Goal: Transaction & Acquisition: Purchase product/service

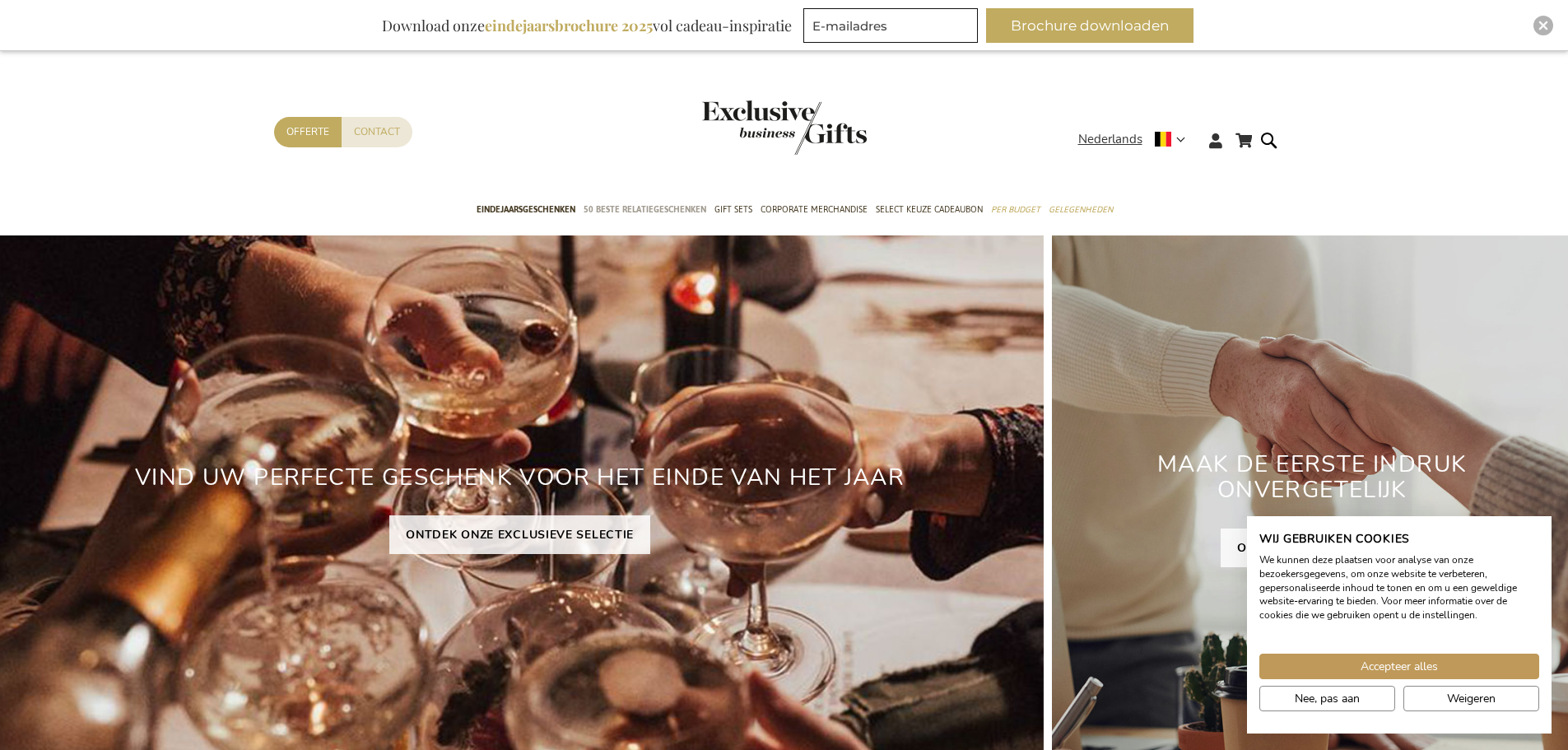
click at [627, 207] on span "50 beste relatiegeschenken" at bounding box center [644, 210] width 122 height 18
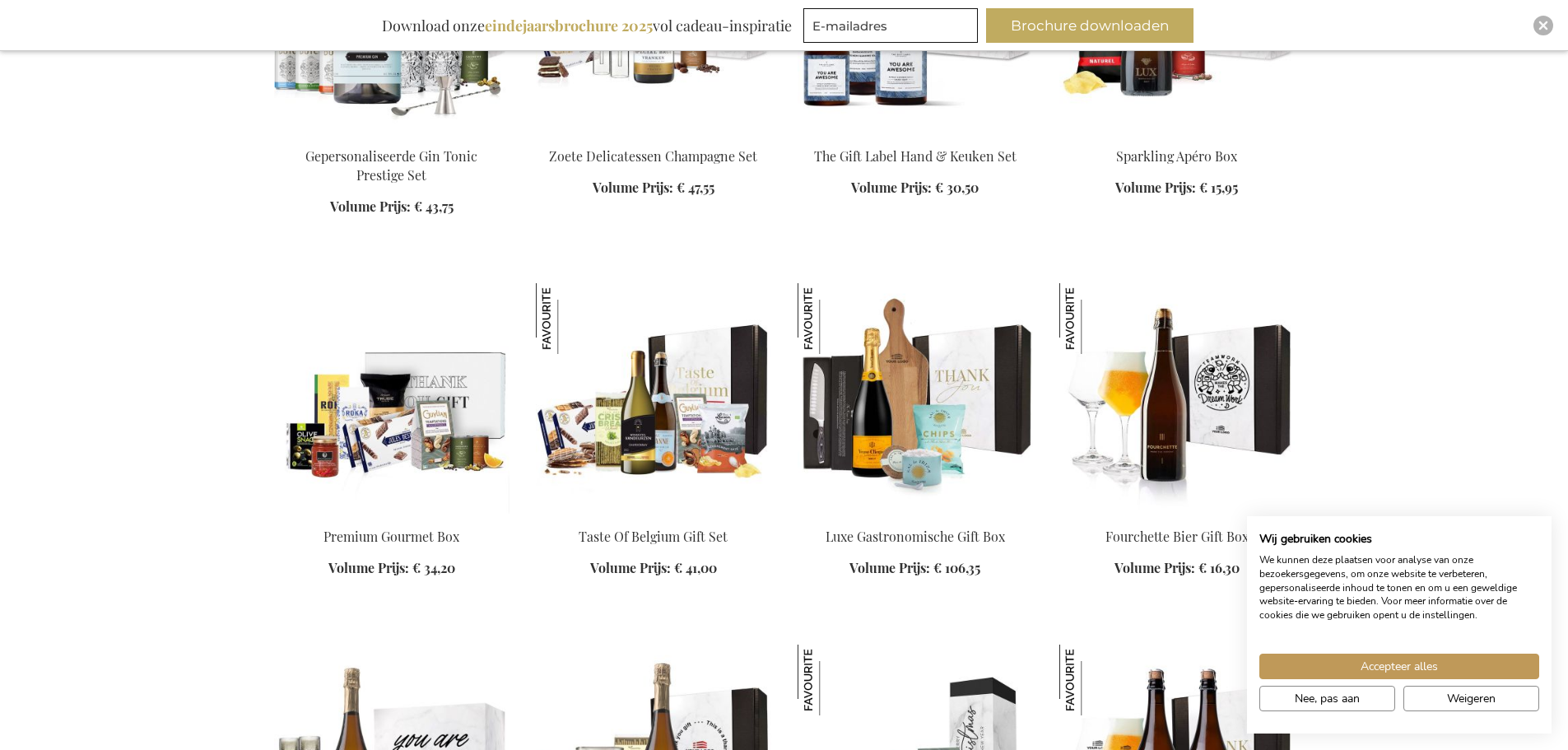
scroll to position [2141, 0]
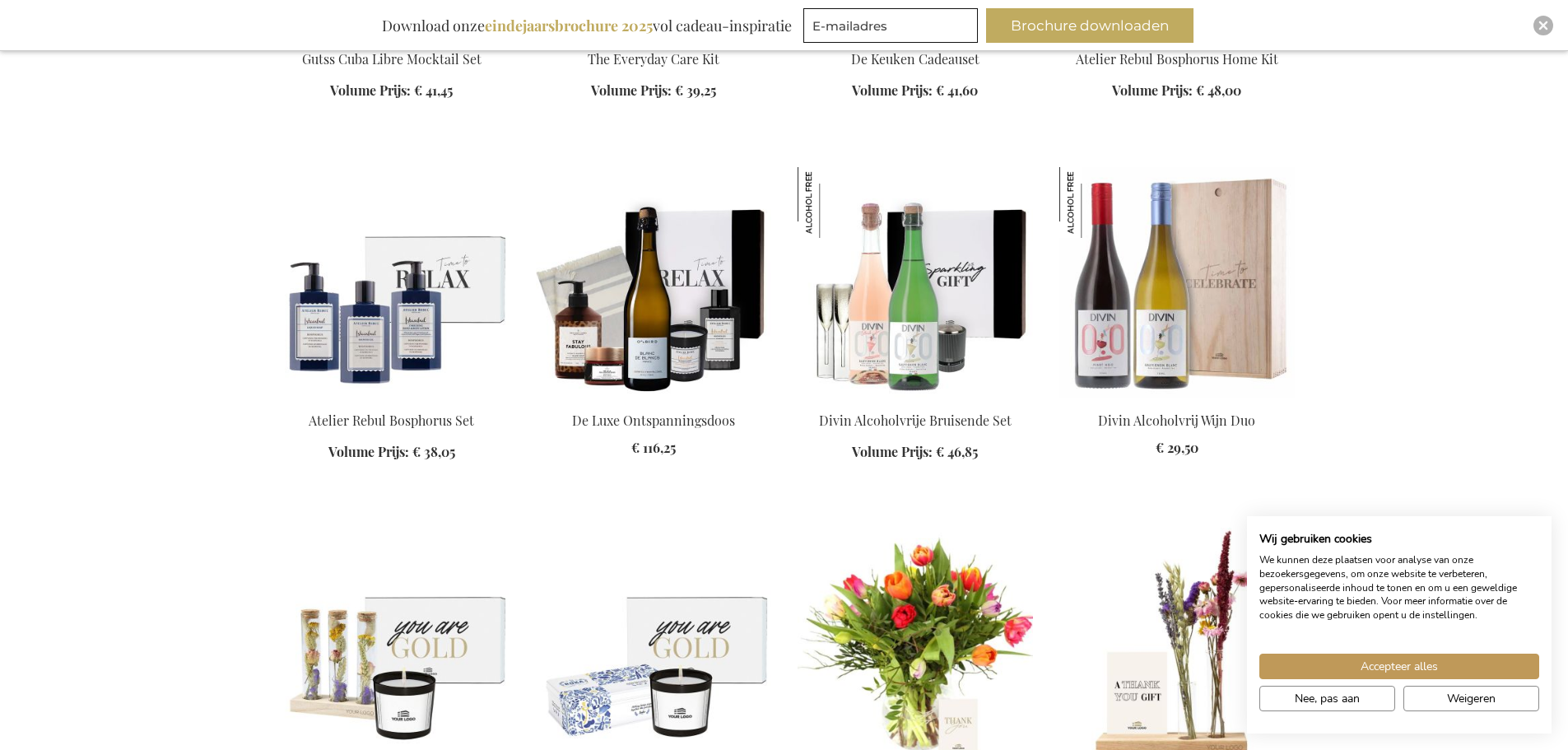
scroll to position [5106, 0]
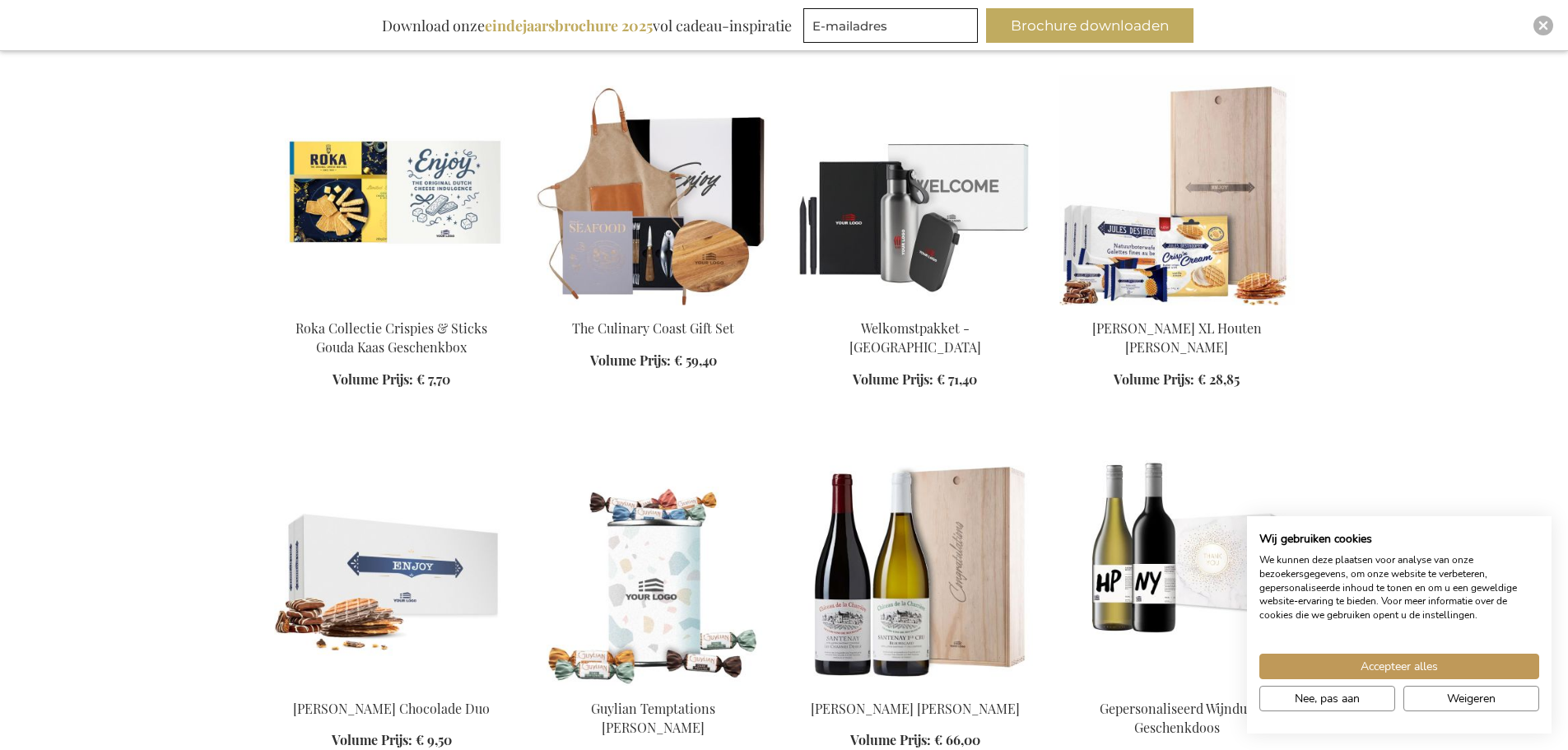
scroll to position [5929, 0]
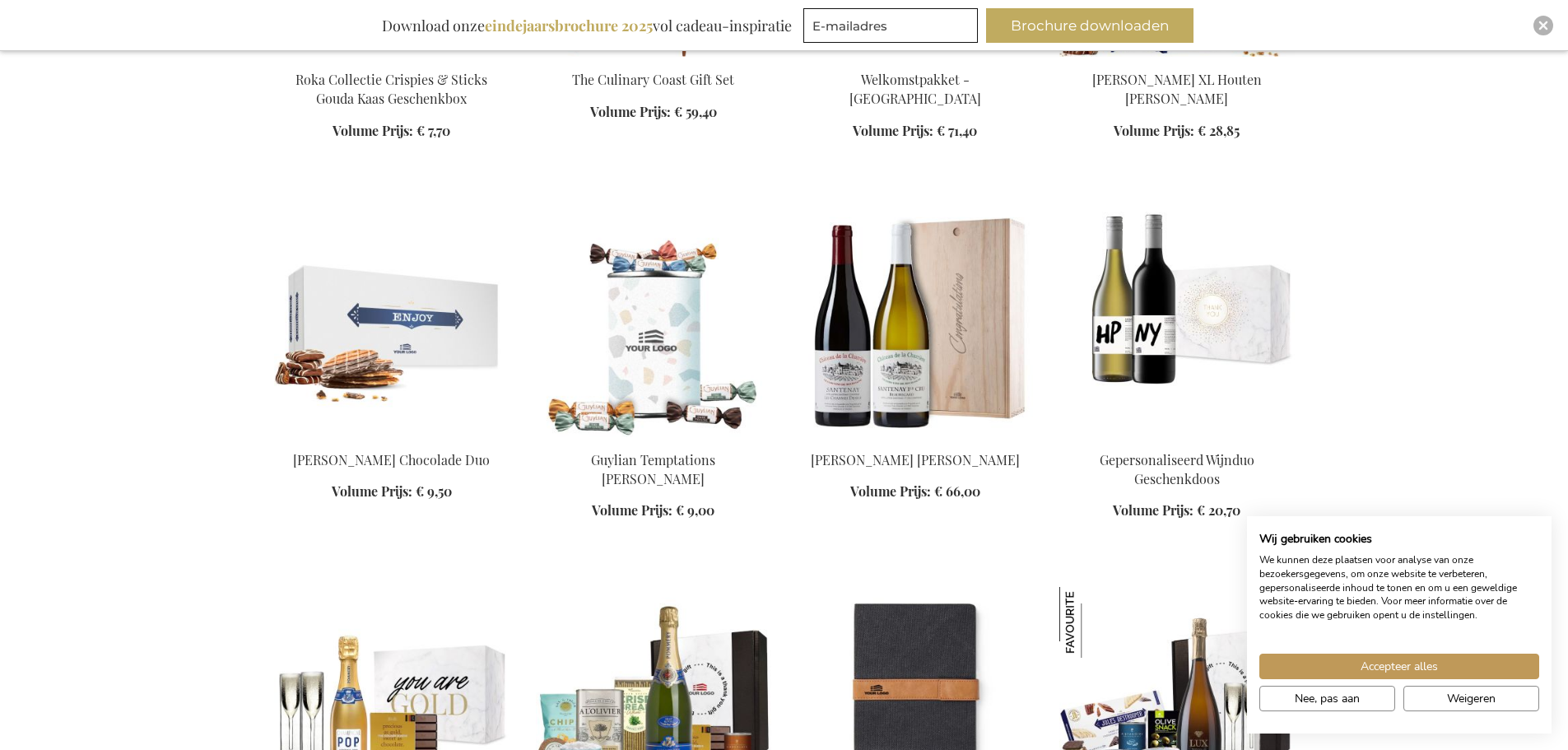
scroll to position [6176, 0]
click at [1336, 657] on button "Accepteer alles" at bounding box center [1399, 666] width 280 height 26
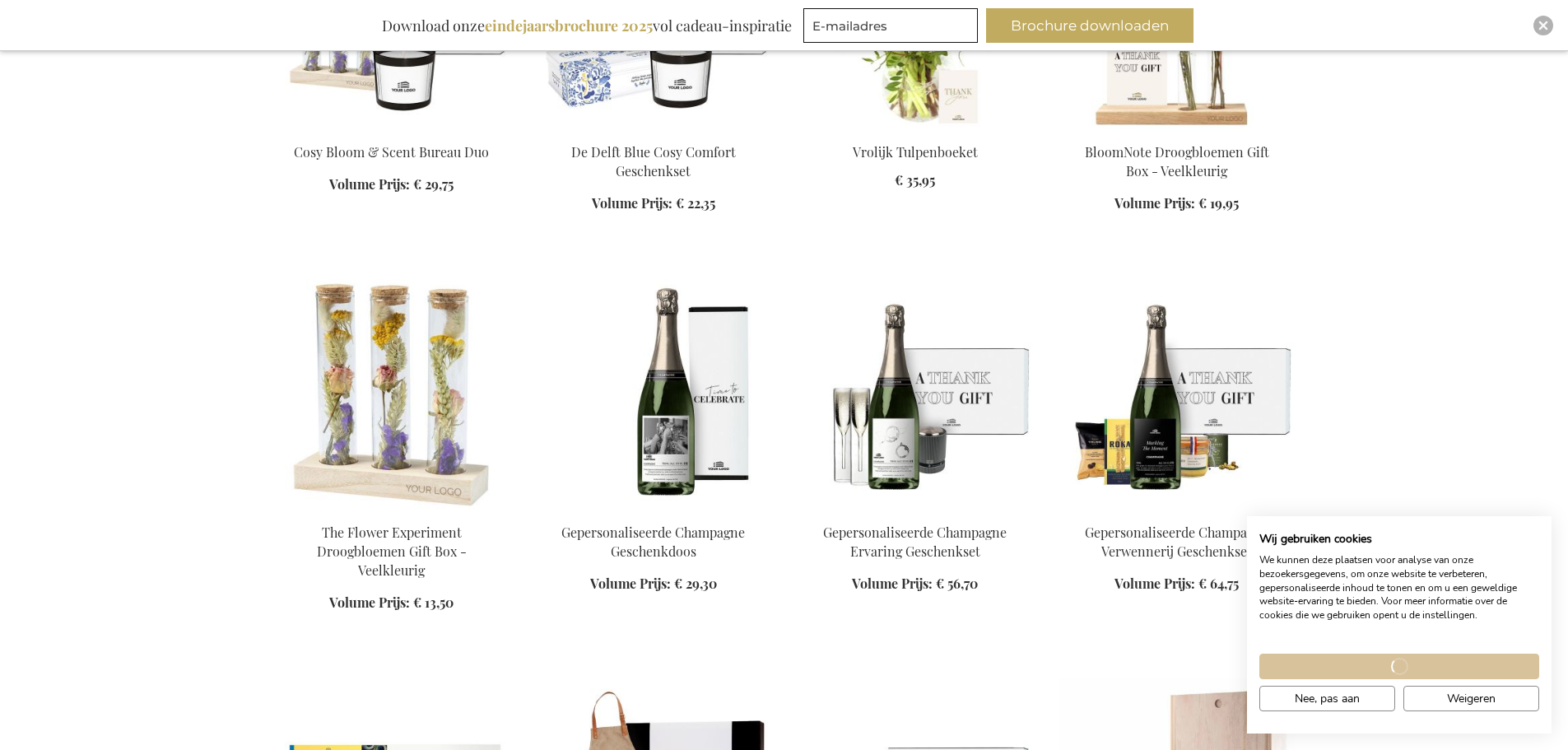
scroll to position [5106, 0]
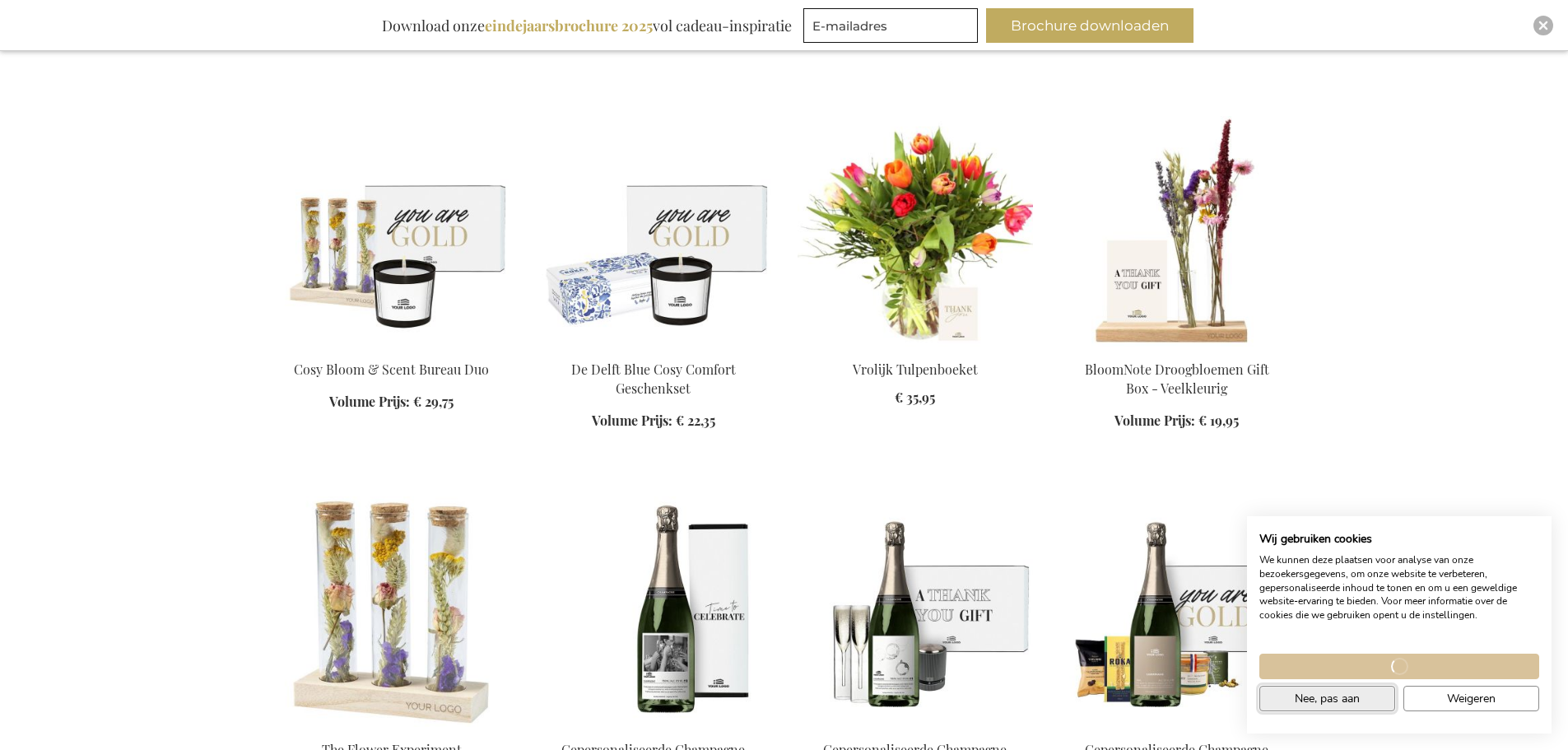
click at [1325, 698] on span "Nee, pas aan" at bounding box center [1327, 699] width 65 height 18
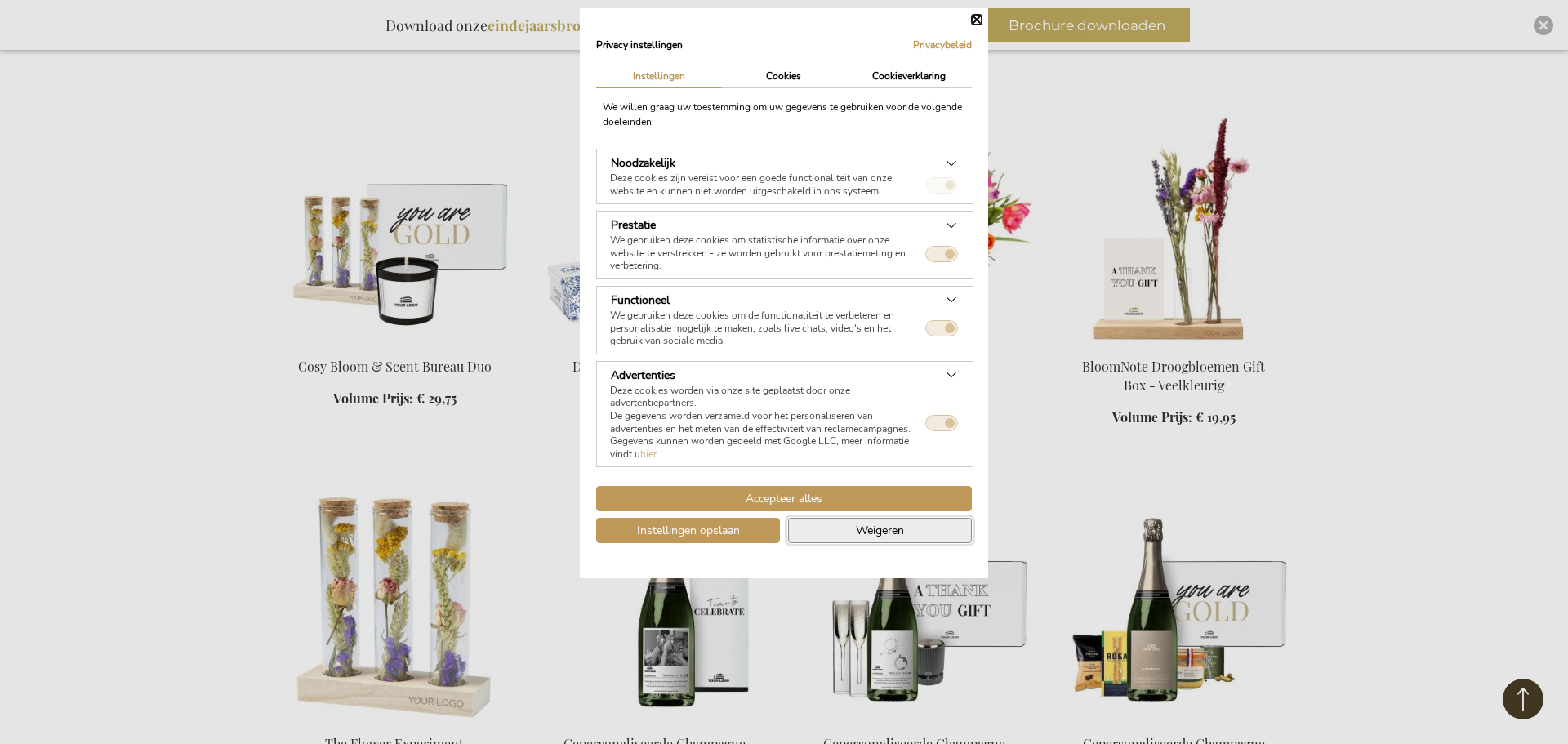
click at [899, 530] on span "Weigeren" at bounding box center [879, 531] width 48 height 17
click at [908, 535] on button "Weigeren" at bounding box center [880, 530] width 183 height 25
click at [976, 19] on button "Sluiten" at bounding box center [976, 19] width 10 height 10
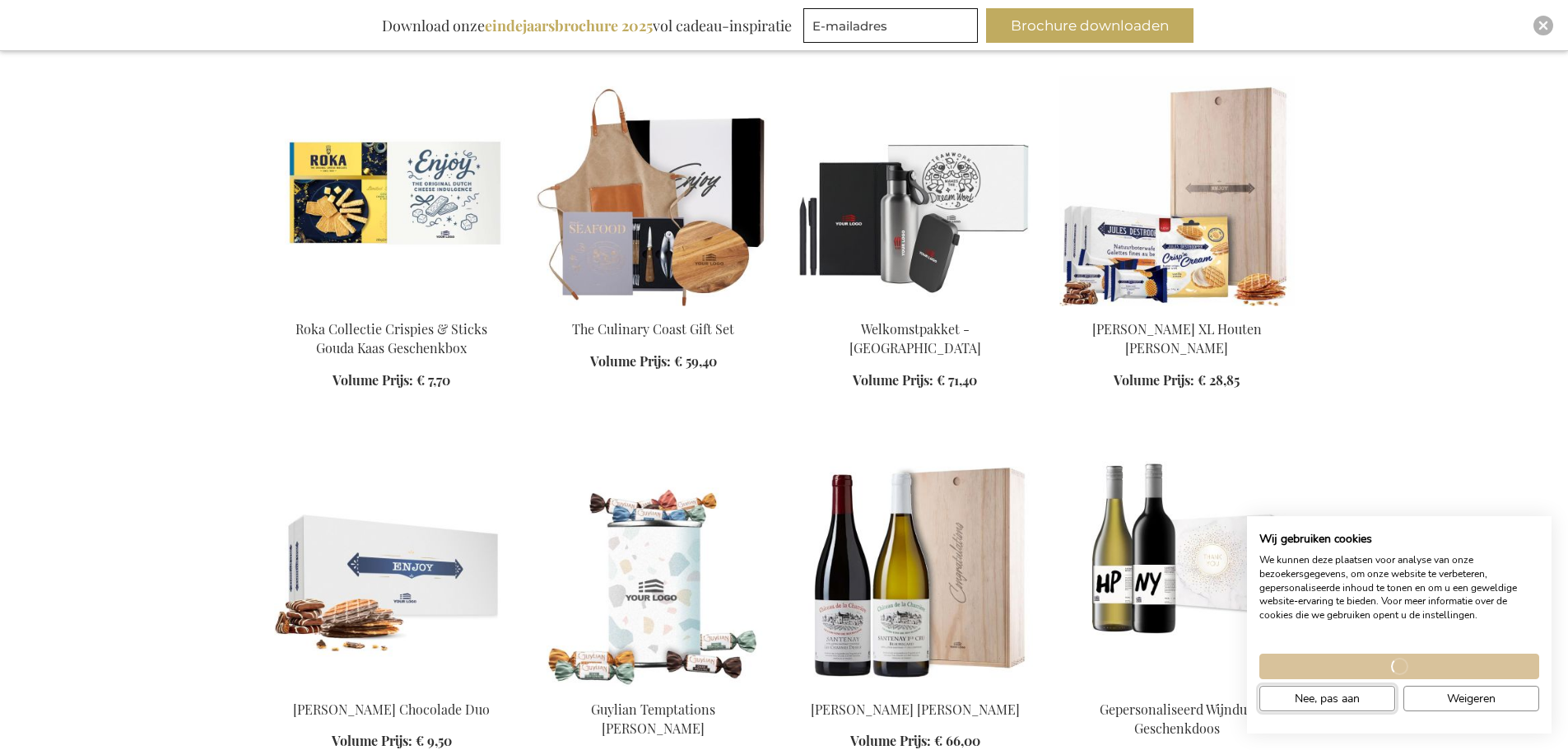
scroll to position [5764, 0]
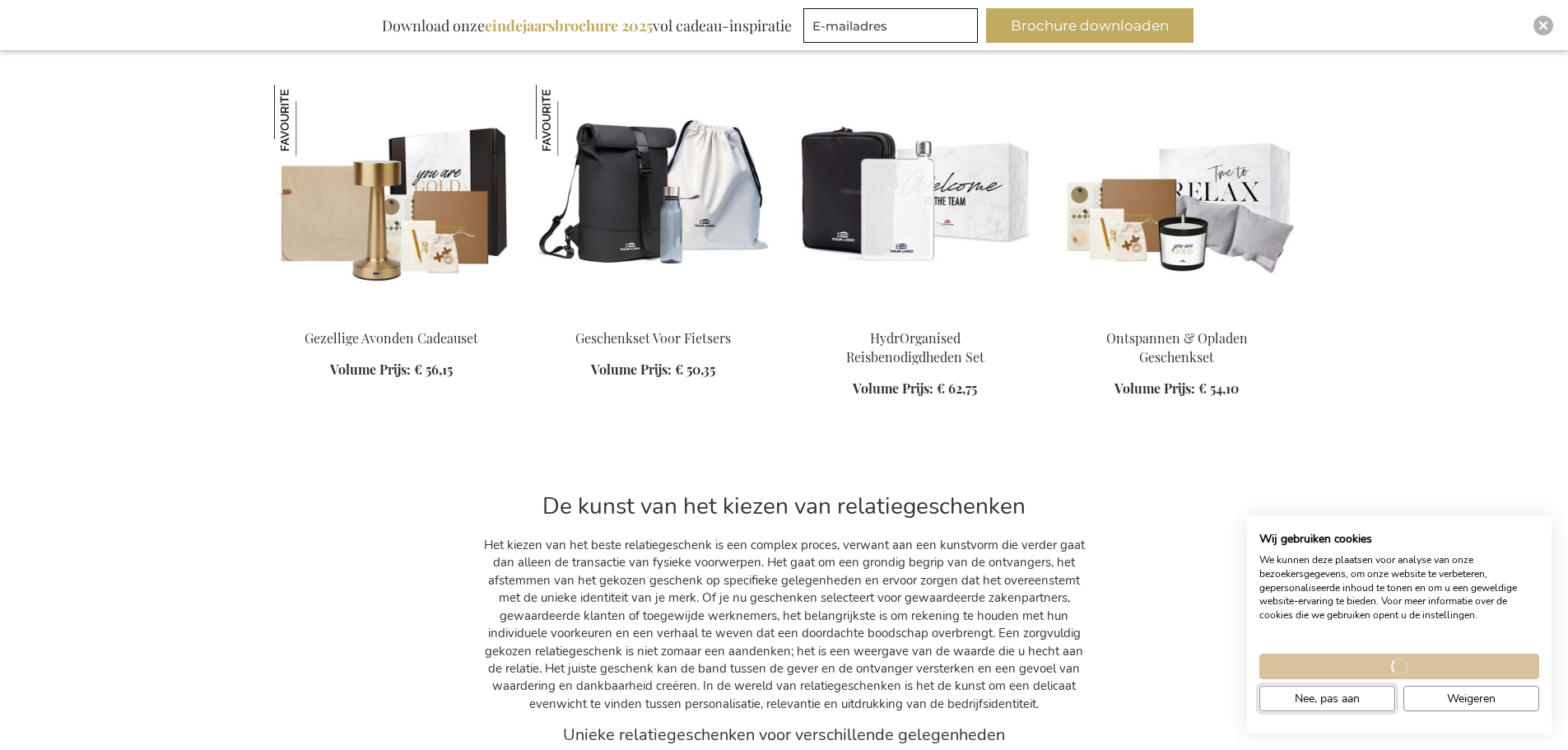
scroll to position [6917, 0]
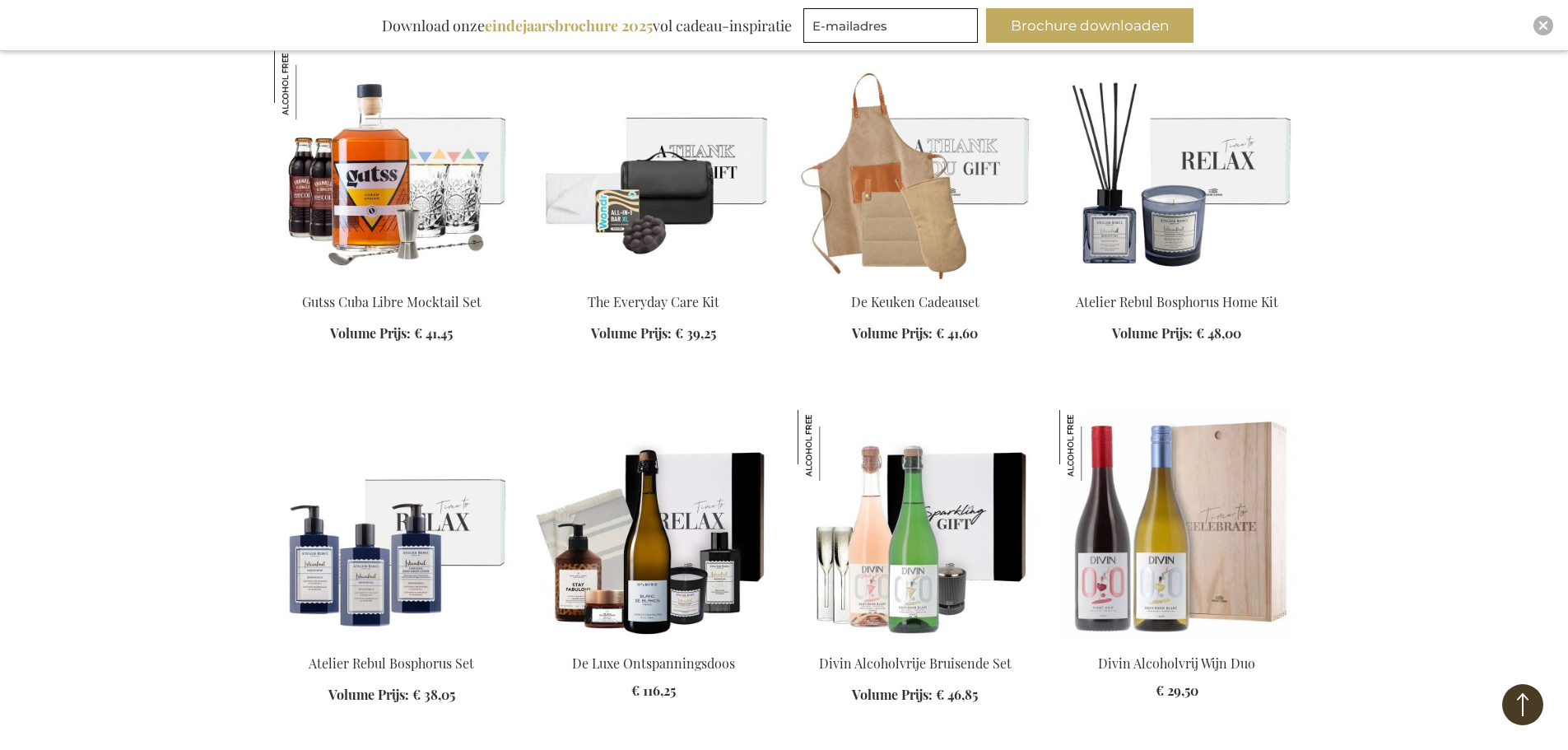
scroll to position [4446, 0]
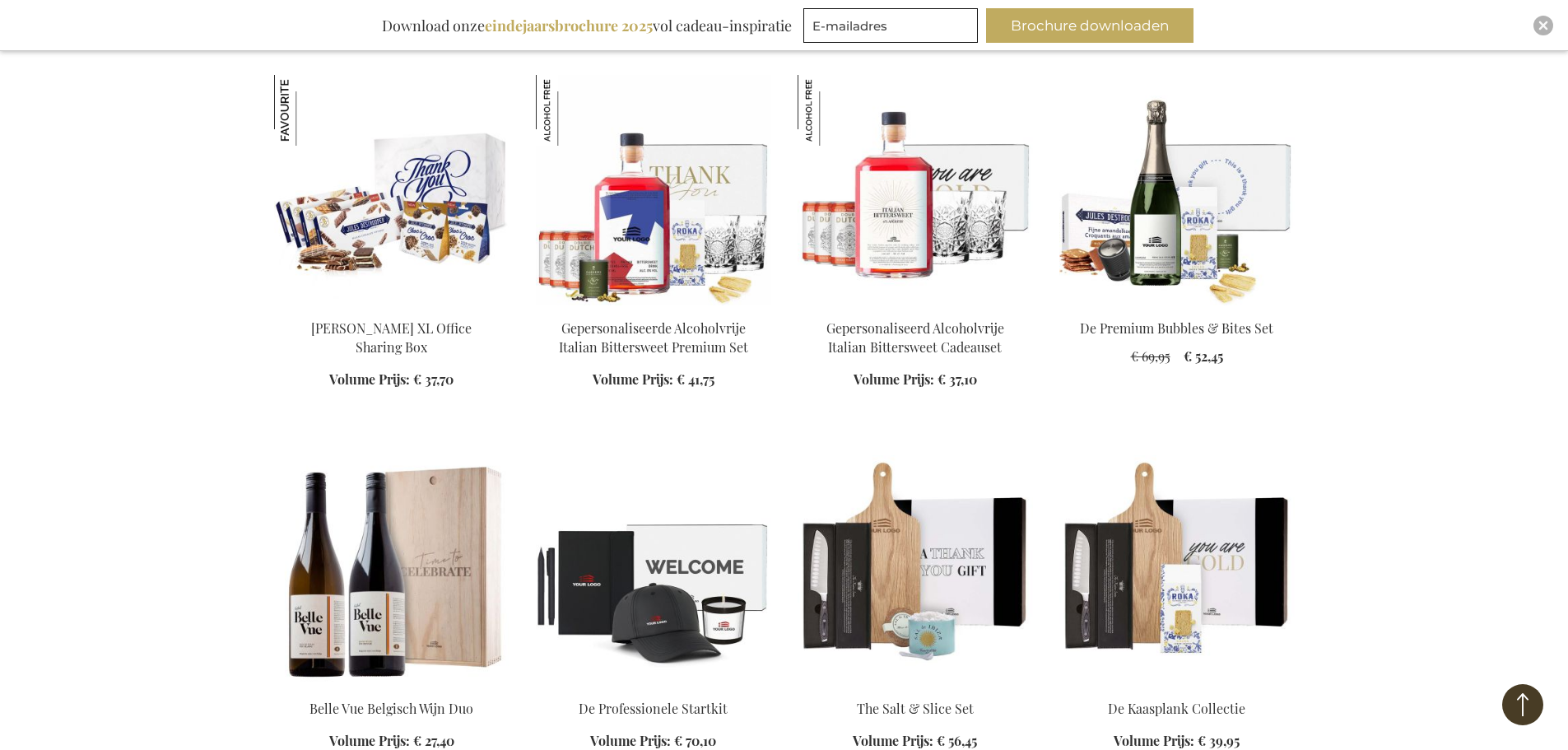
scroll to position [3294, 0]
